Goal: Transaction & Acquisition: Purchase product/service

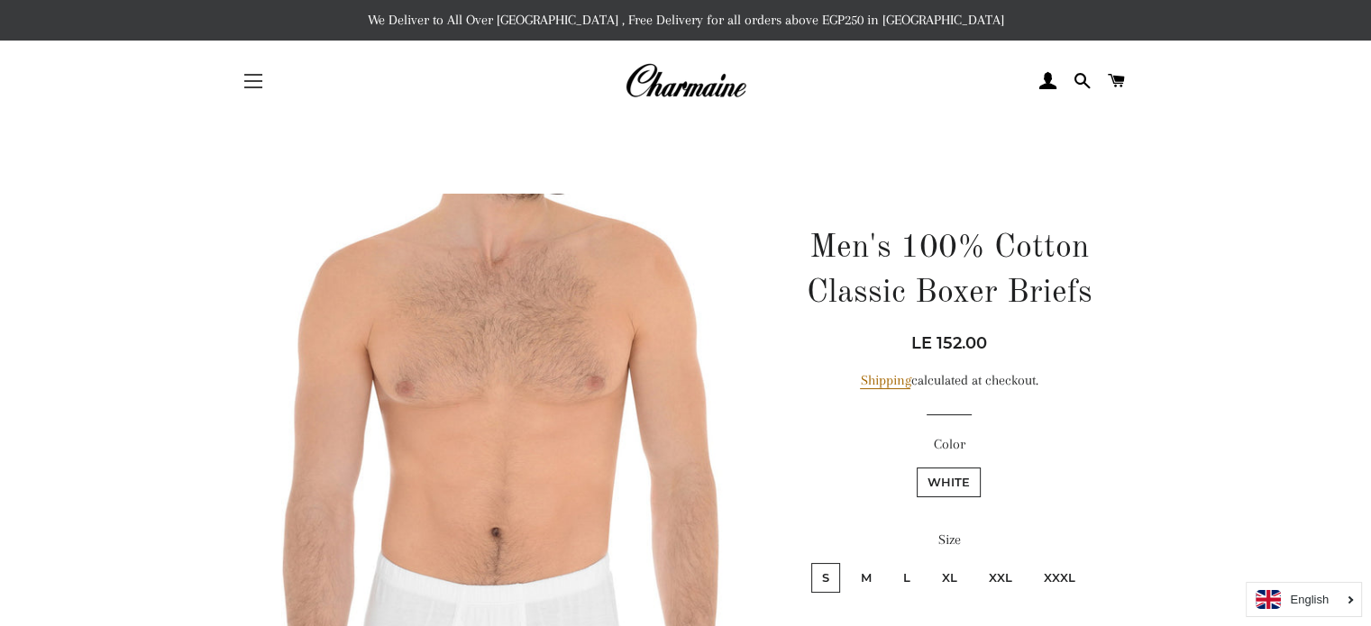
click at [267, 80] on button "Site navigation" at bounding box center [253, 81] width 45 height 45
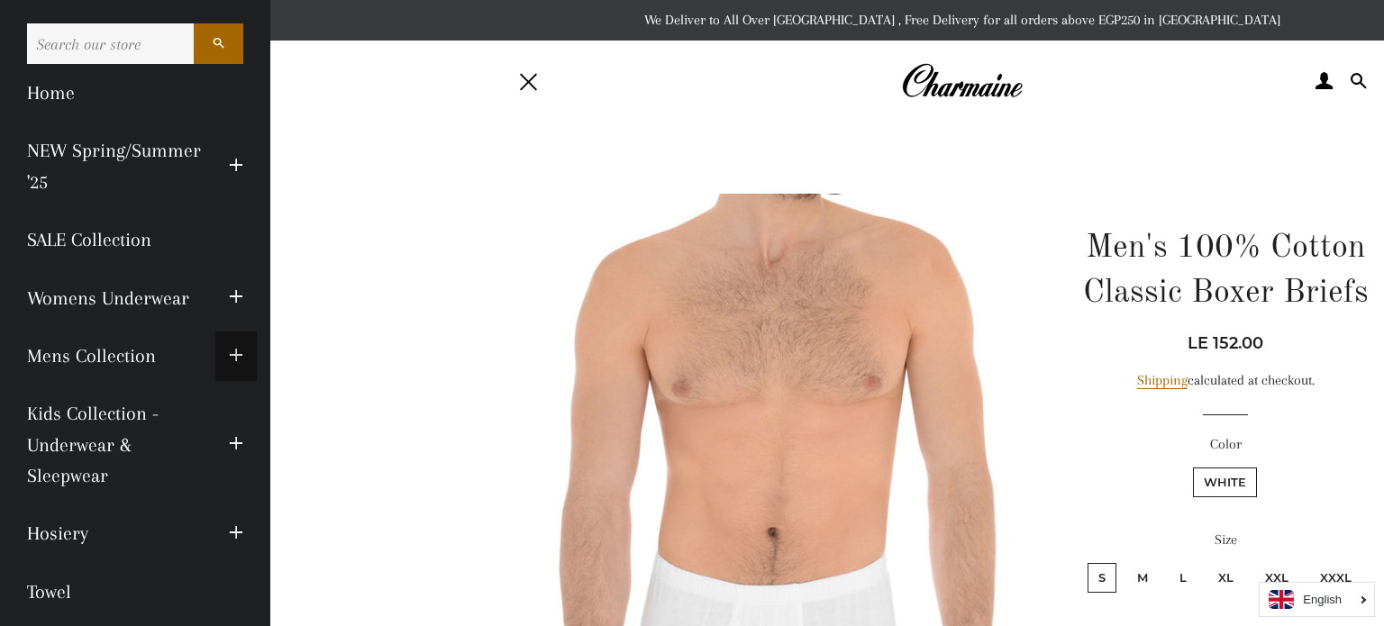
click at [215, 350] on button "Expand submenu Mens Collection Collapse submenu Mens Collection" at bounding box center [235, 357] width 41 height 50
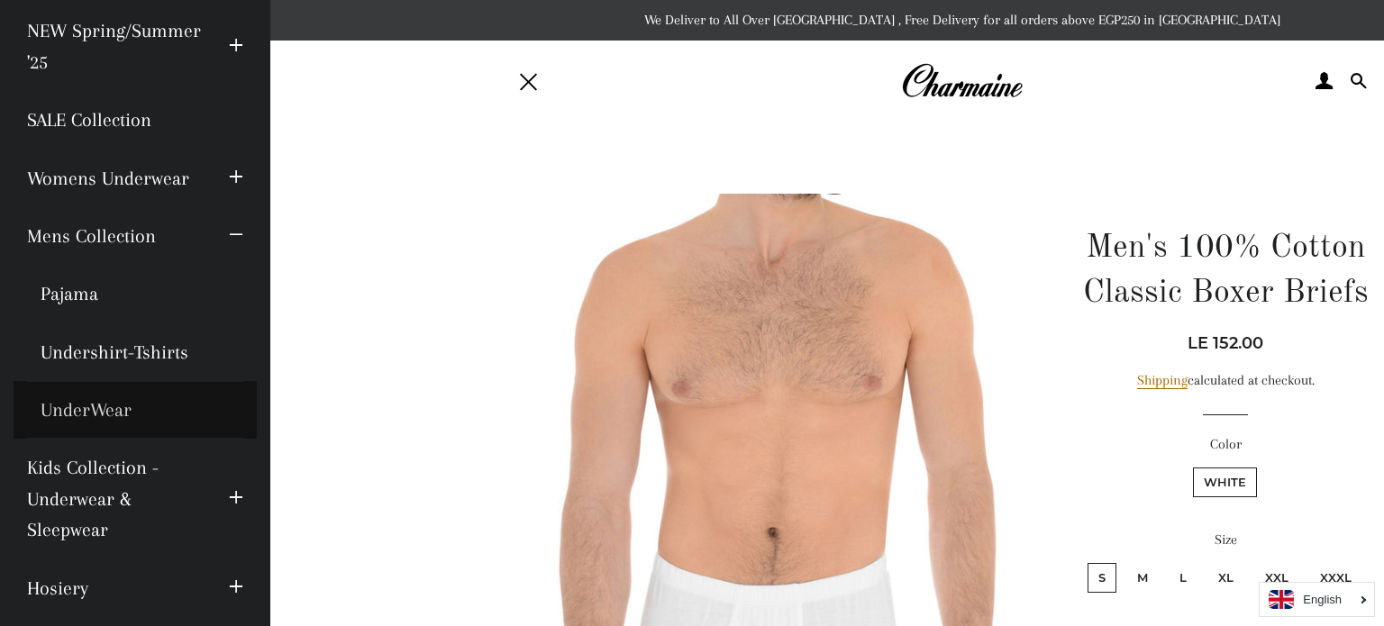
click at [114, 406] on link "UnderWear" at bounding box center [135, 410] width 243 height 58
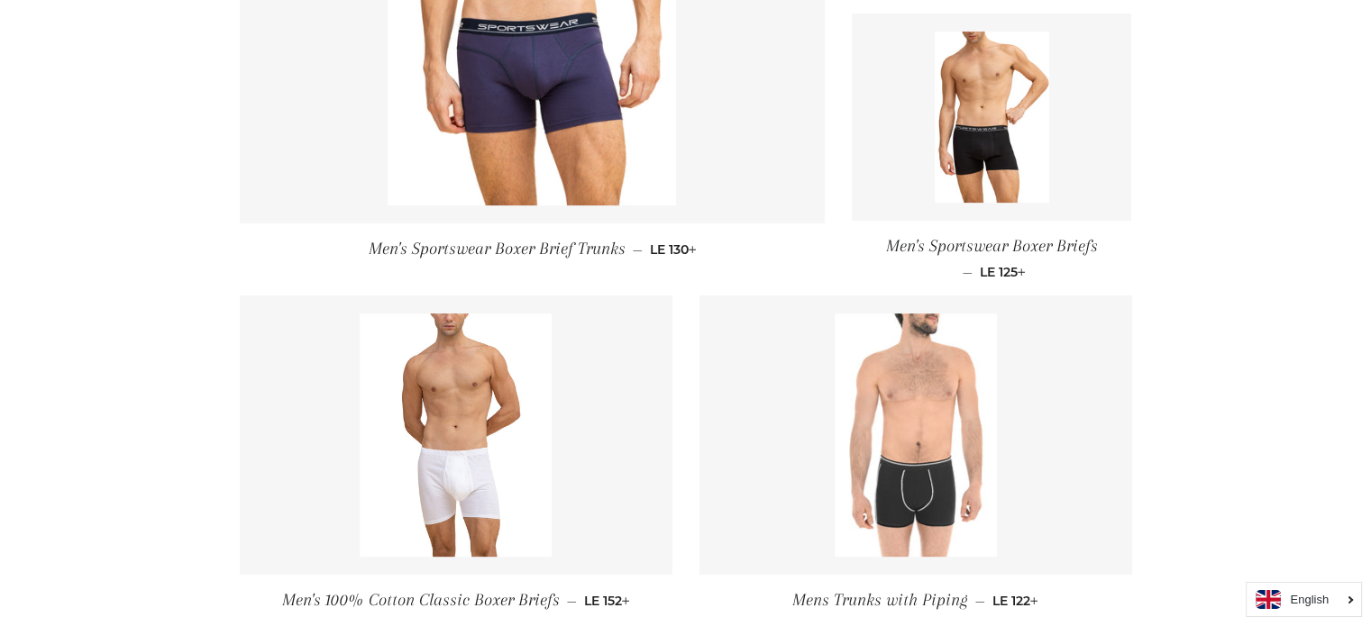
scroll to position [360, 0]
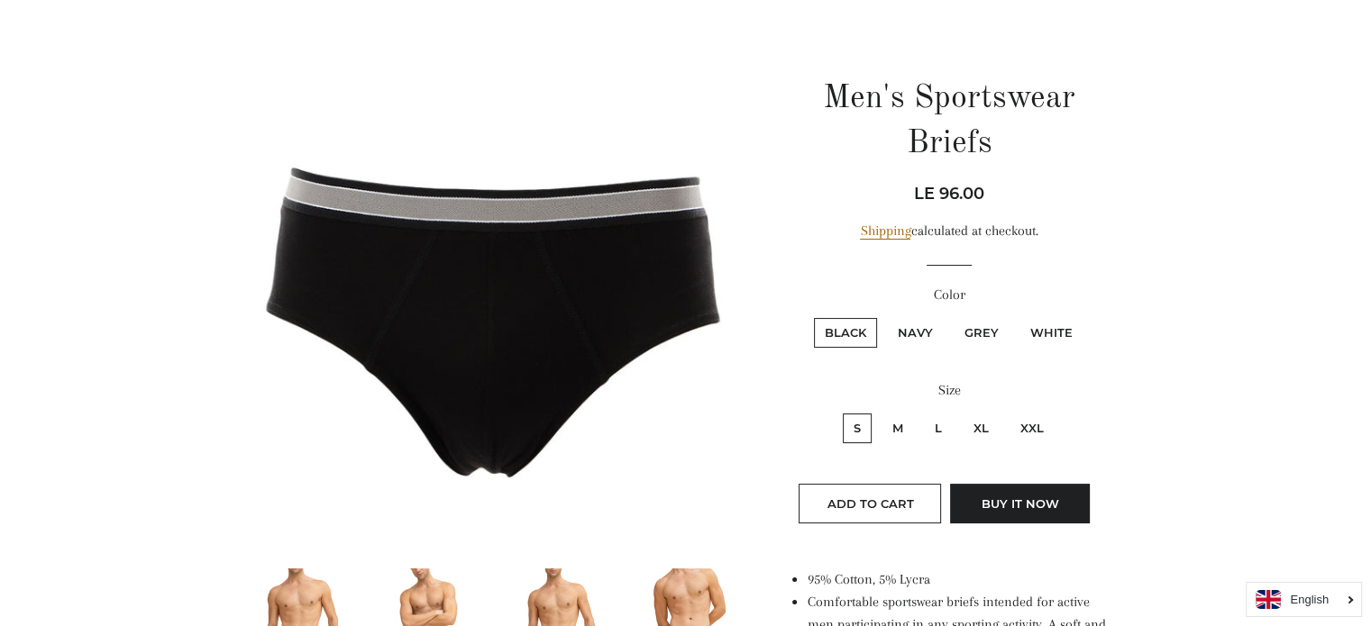
scroll to position [360, 0]
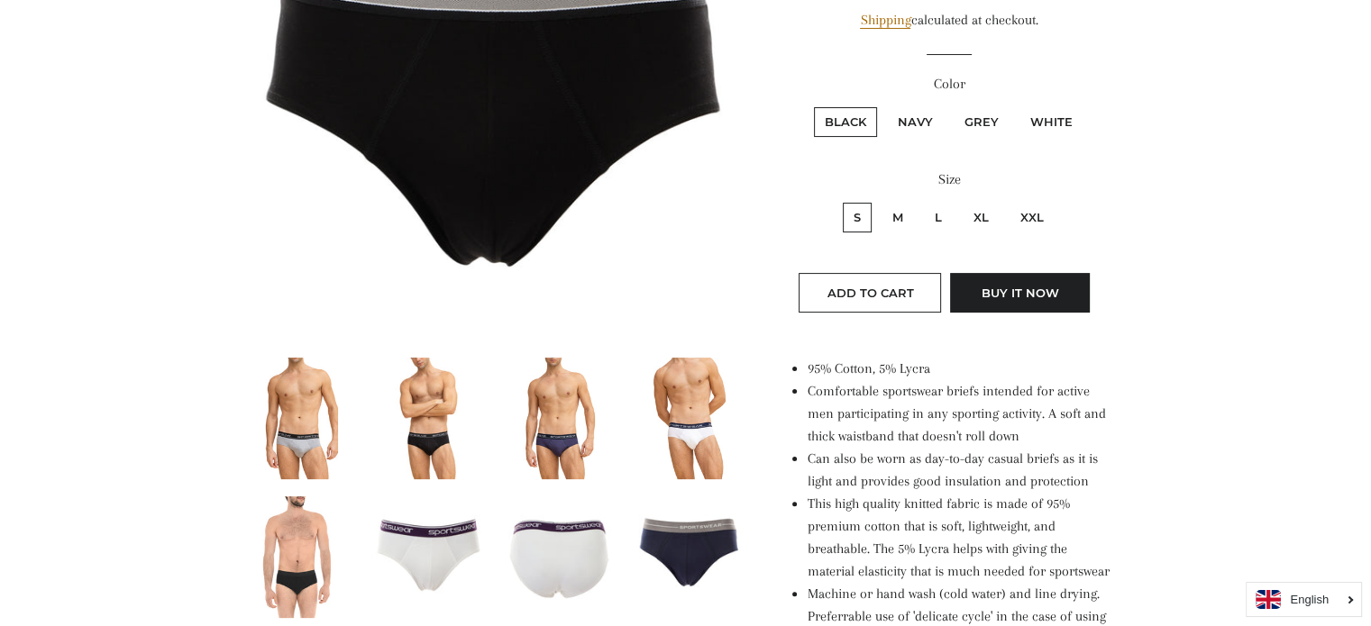
click at [415, 462] on img at bounding box center [427, 419] width 97 height 122
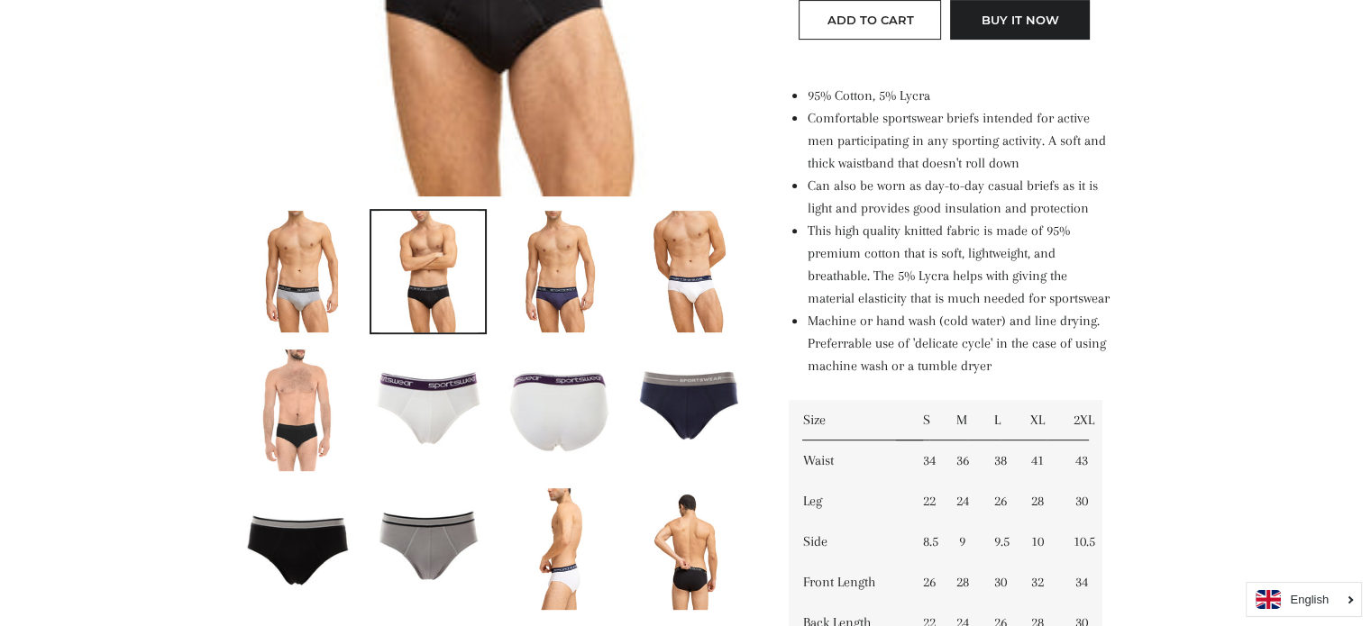
scroll to position [634, 0]
click at [699, 406] on img at bounding box center [690, 406] width 114 height 114
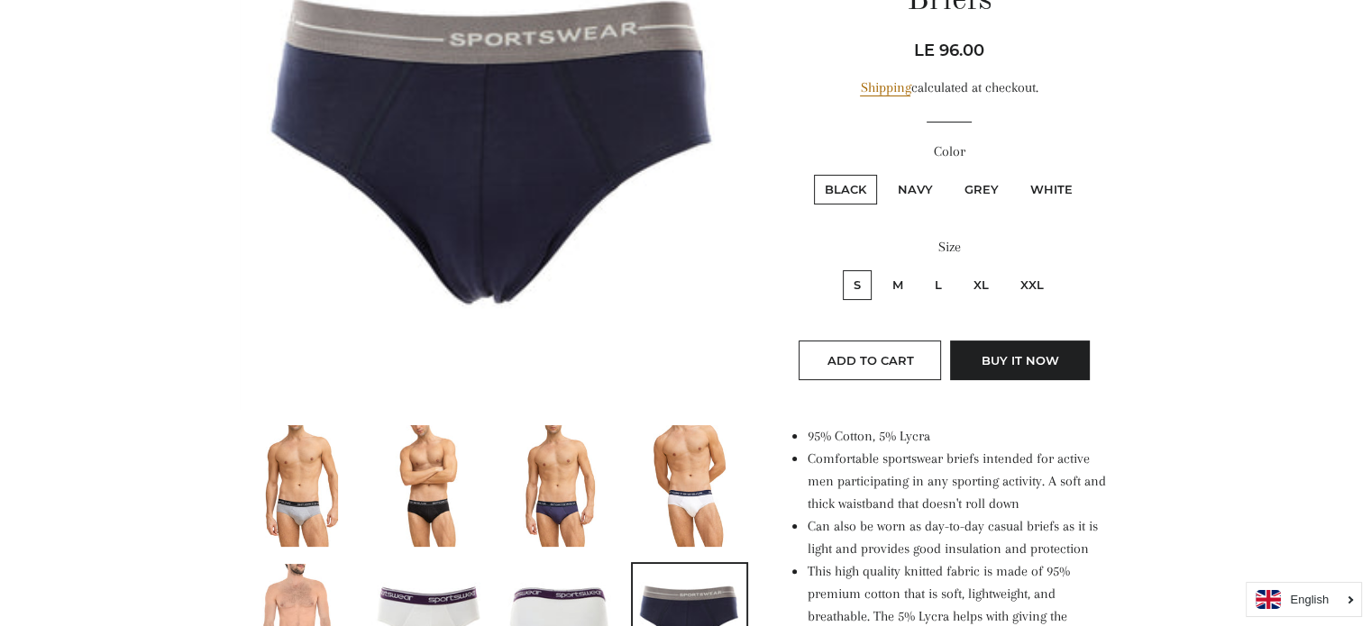
scroll to position [34, 0]
